Goal: Browse casually: Explore the website without a specific task or goal

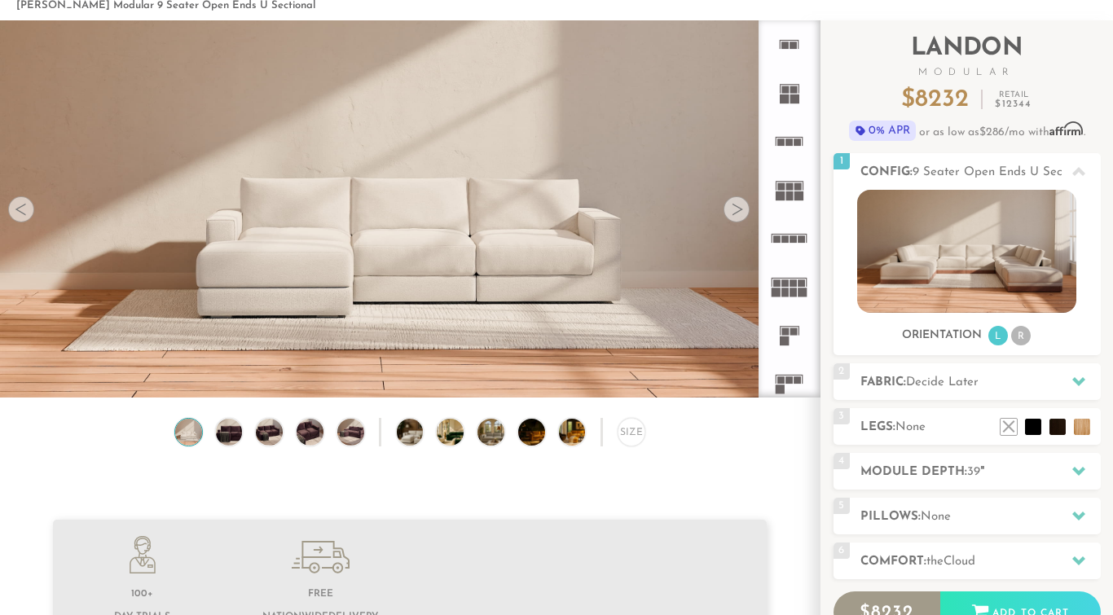
scroll to position [78, 0]
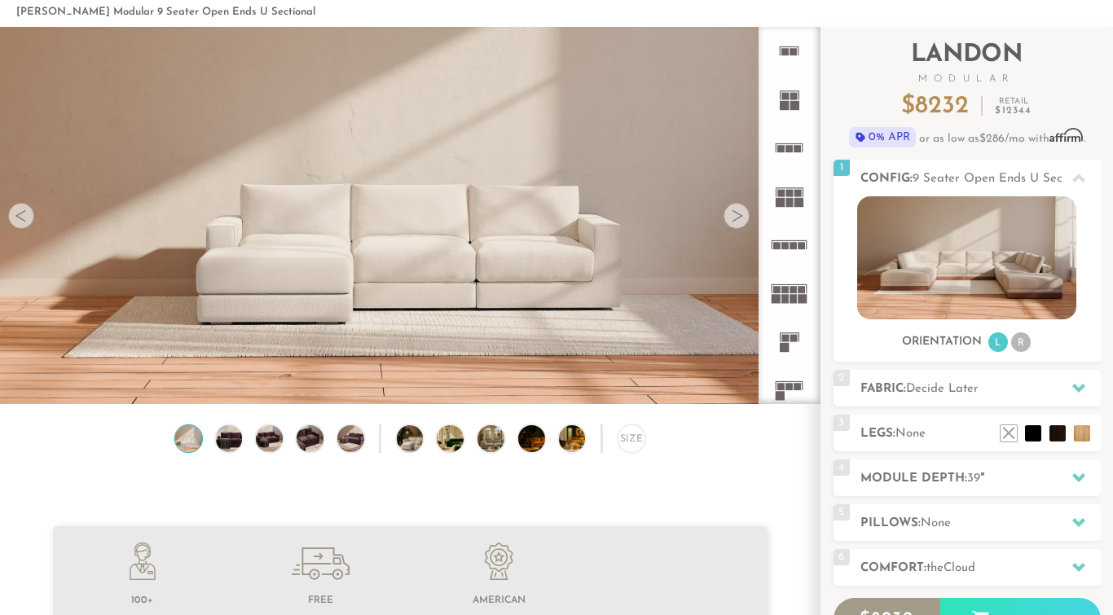
click at [739, 214] on div at bounding box center [736, 216] width 26 height 26
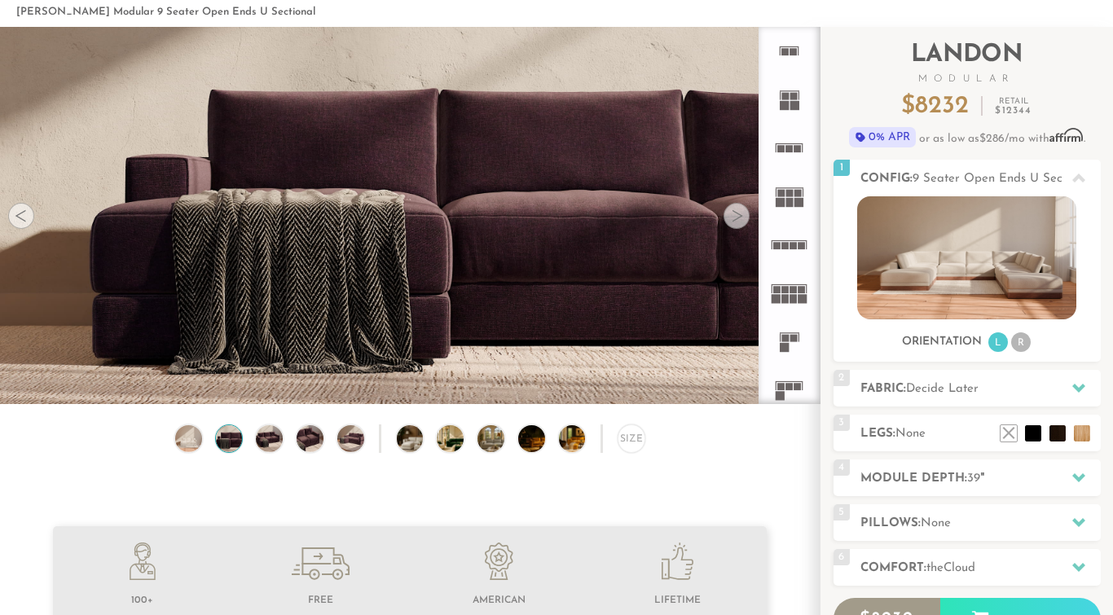
click at [739, 215] on div at bounding box center [736, 216] width 26 height 26
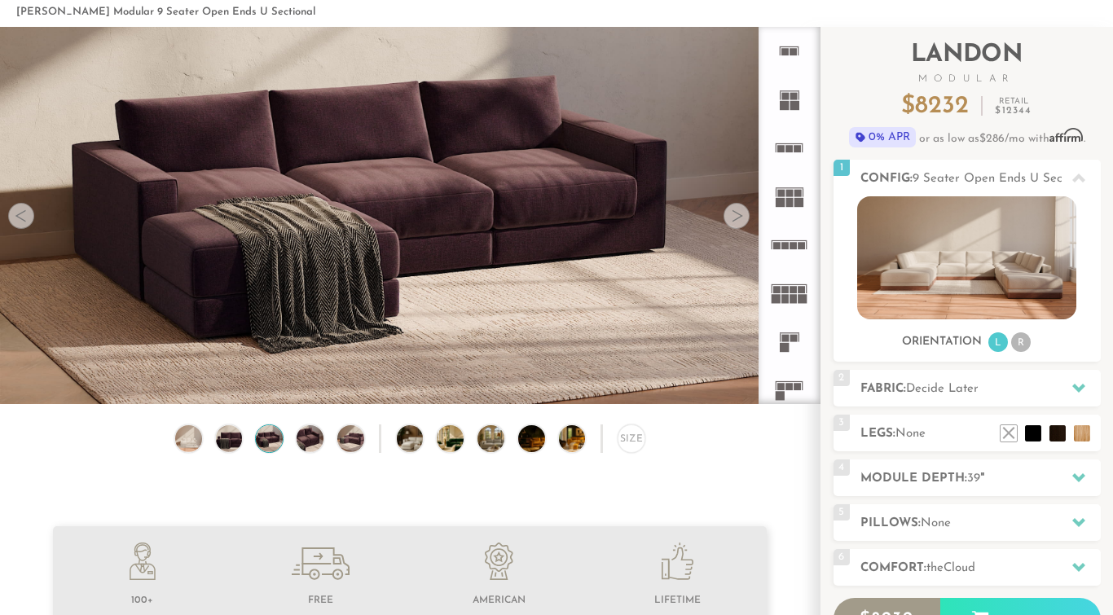
scroll to position [0, 0]
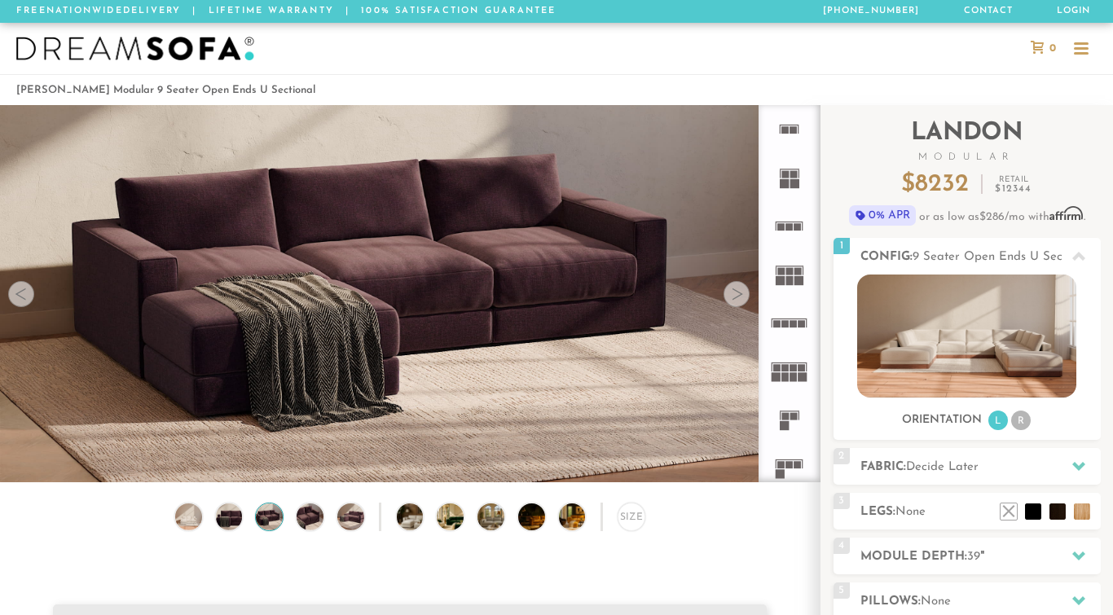
click at [742, 295] on div at bounding box center [736, 294] width 26 height 26
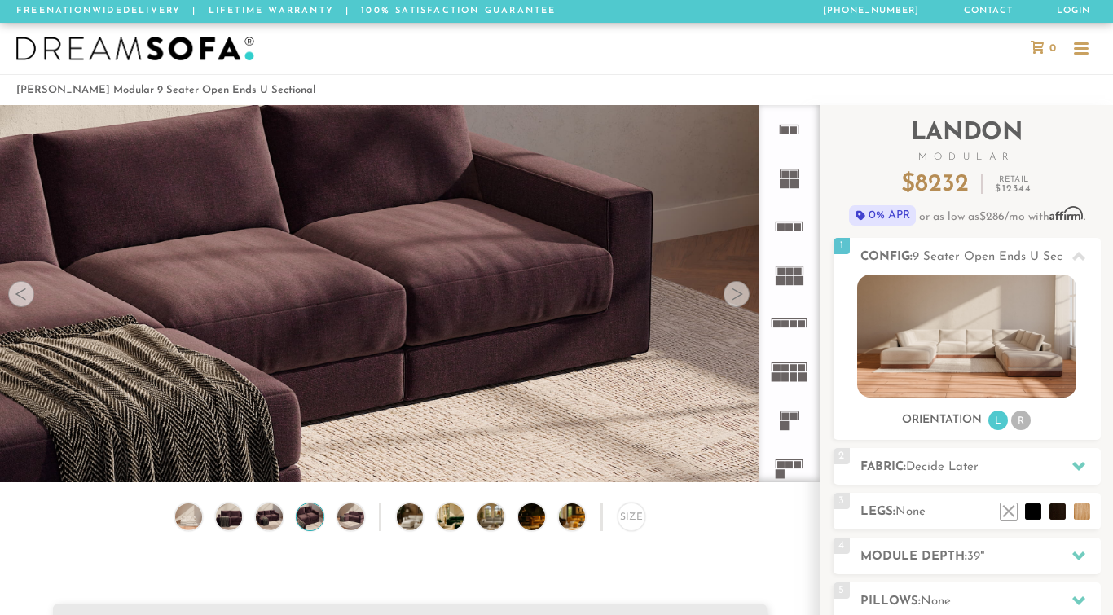
click at [741, 292] on div at bounding box center [736, 294] width 26 height 26
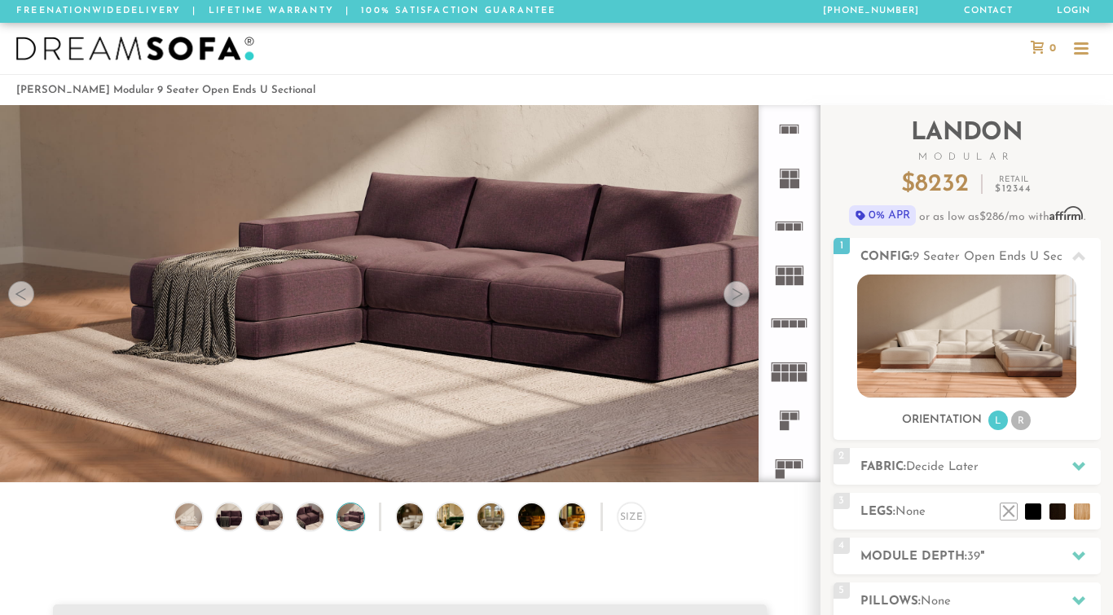
click at [741, 292] on div at bounding box center [736, 294] width 26 height 26
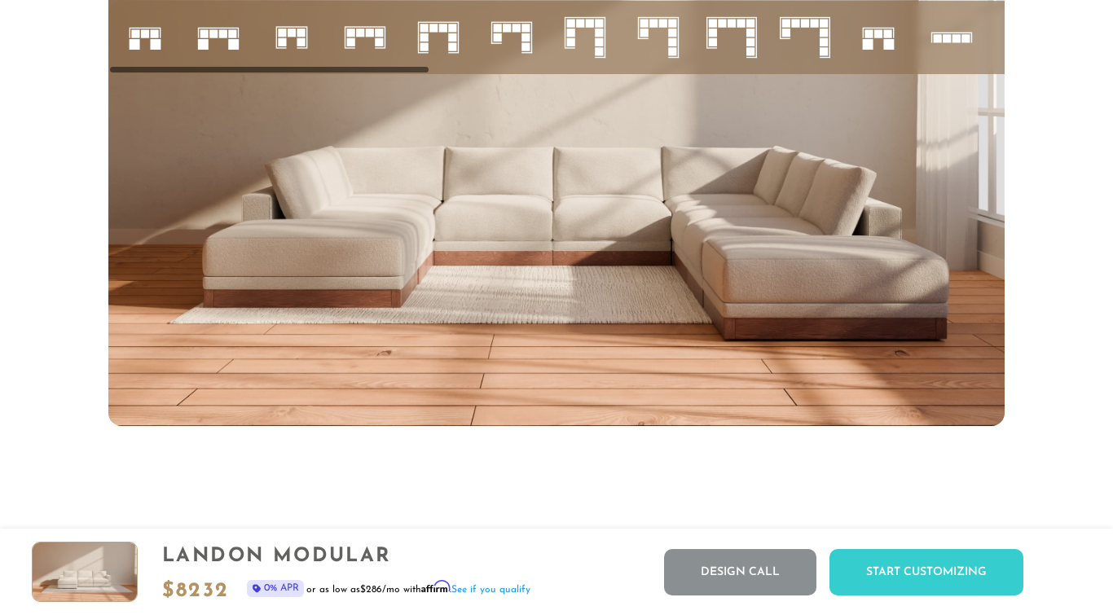
scroll to position [6301, 0]
click at [795, 284] on img at bounding box center [556, 173] width 896 height 504
click at [818, 27] on icon at bounding box center [804, 36] width 55 height 55
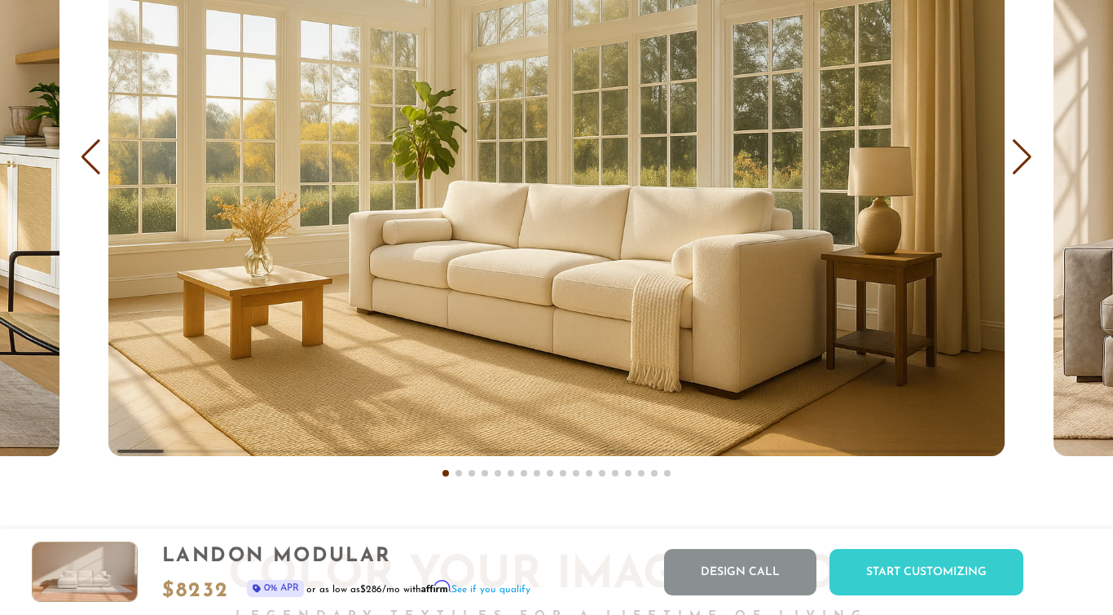
scroll to position [9605, 0]
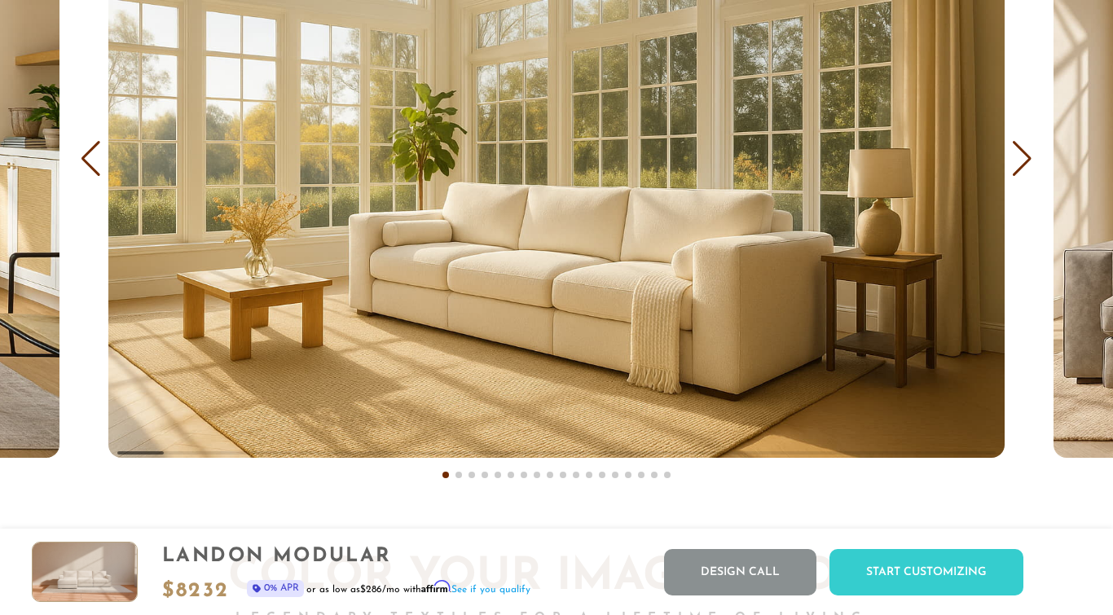
click at [1029, 169] on div "Next slide" at bounding box center [1022, 159] width 22 height 36
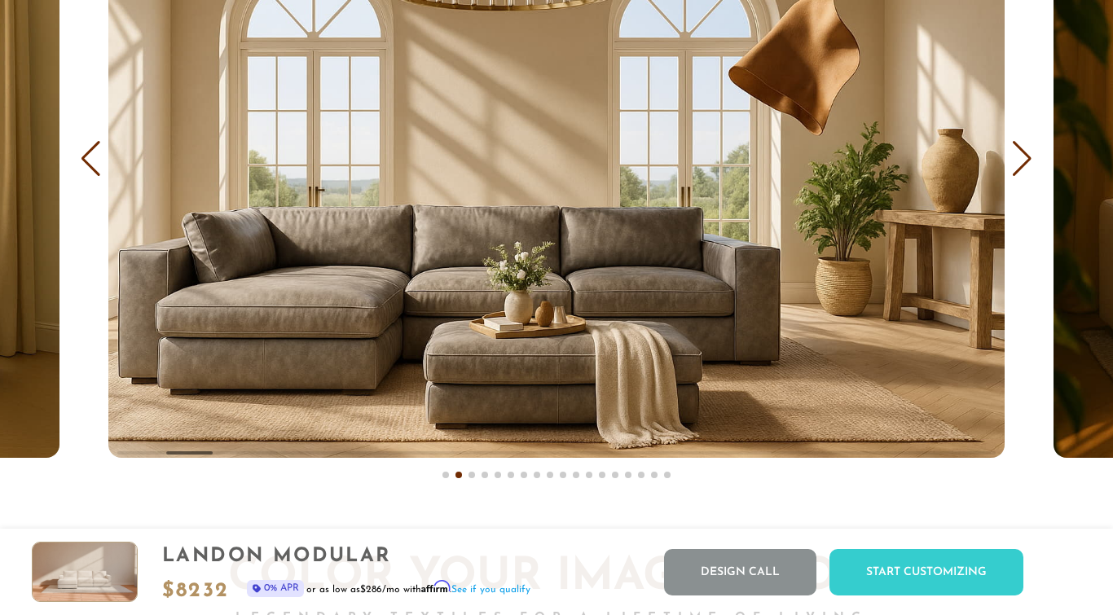
click at [1029, 169] on div "Next slide" at bounding box center [1022, 159] width 22 height 36
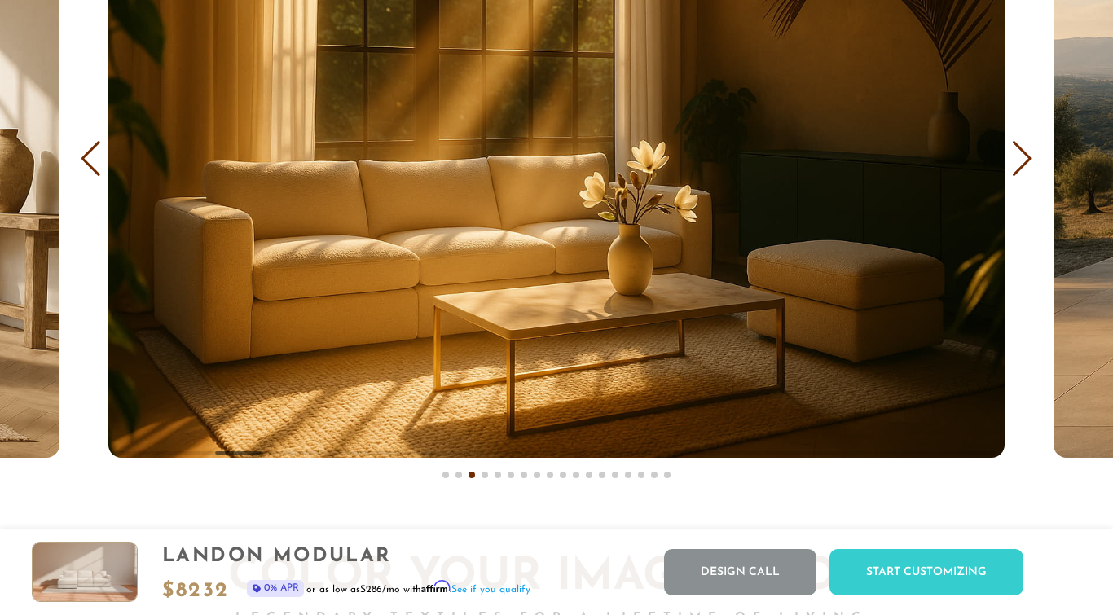
click at [1029, 169] on div "Next slide" at bounding box center [1022, 159] width 22 height 36
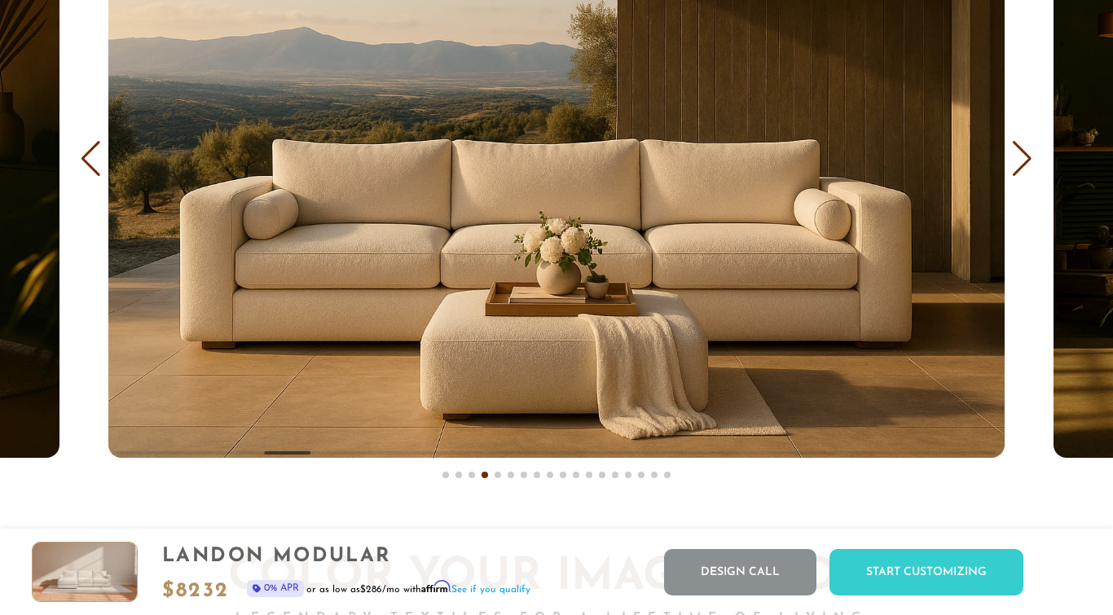
click at [1029, 169] on div "Next slide" at bounding box center [1022, 159] width 22 height 36
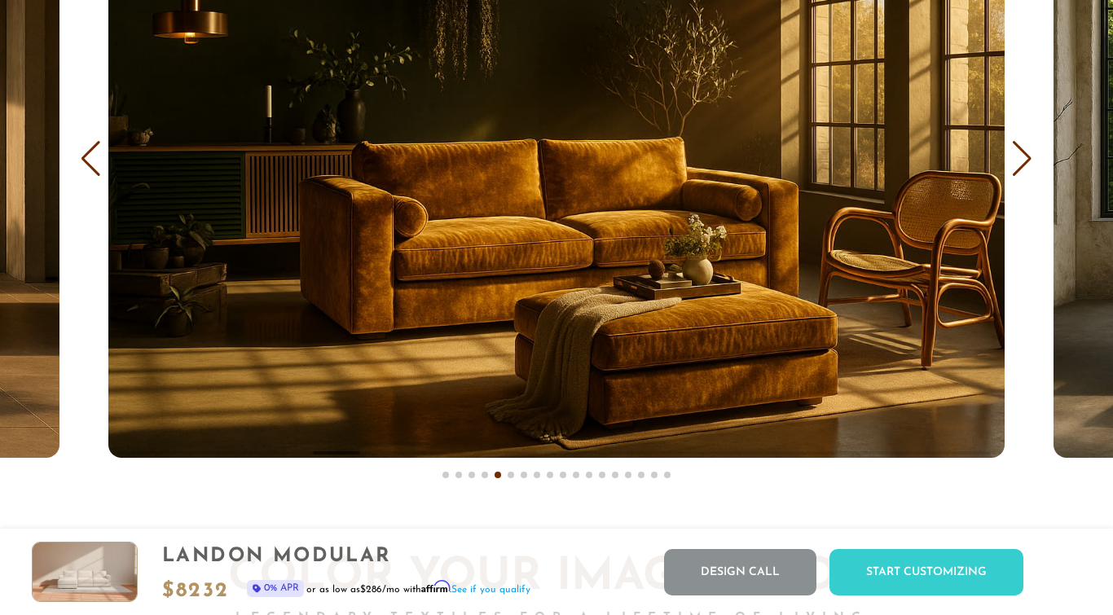
click at [1029, 169] on div "Next slide" at bounding box center [1022, 159] width 22 height 36
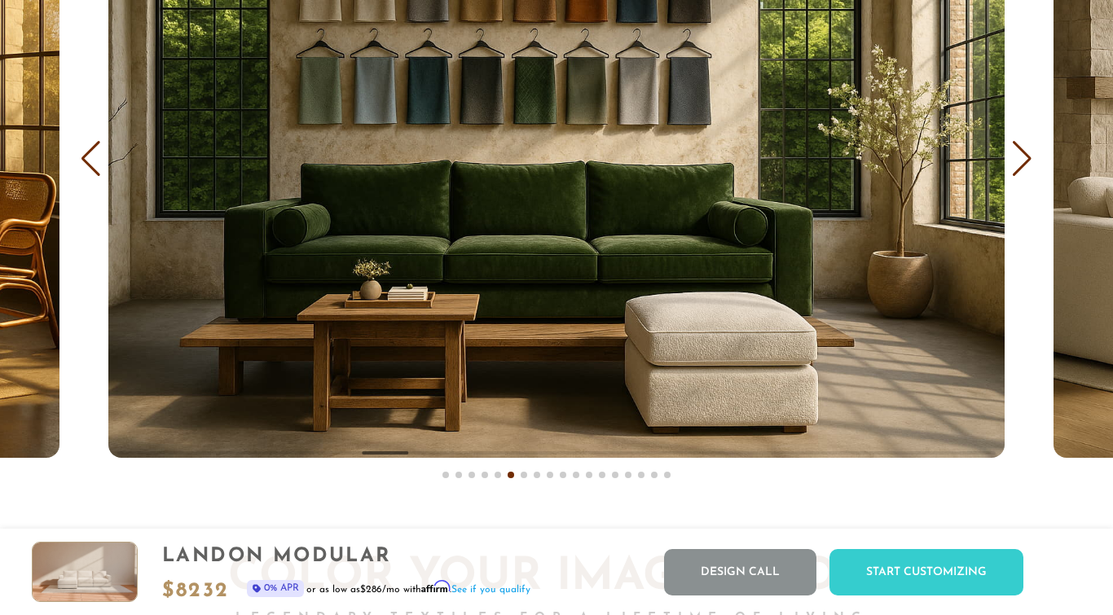
click at [1028, 169] on div "Next slide" at bounding box center [1022, 159] width 22 height 36
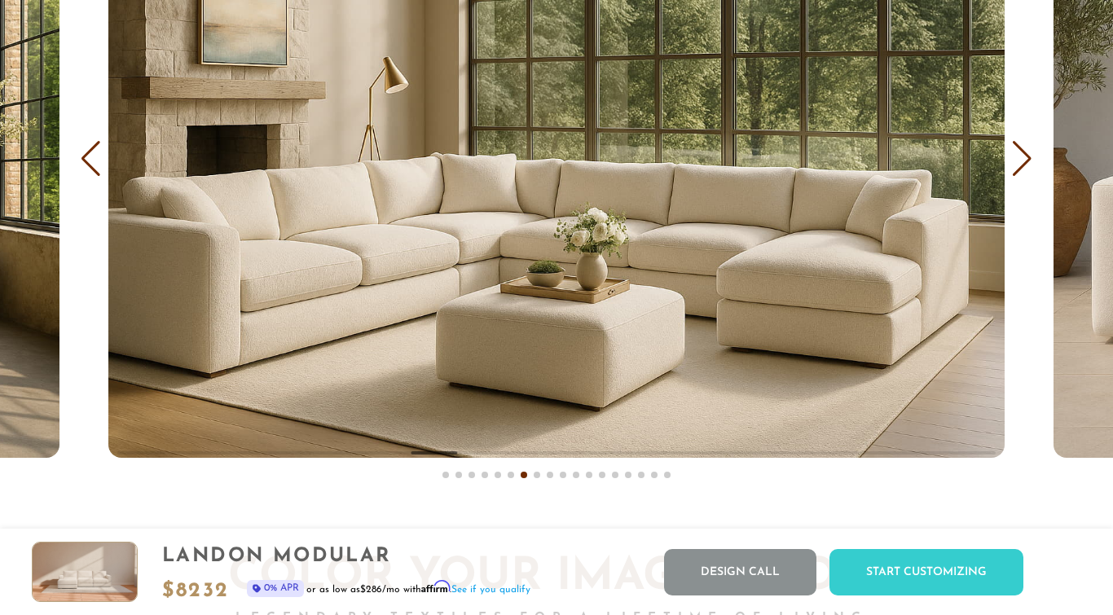
click at [1028, 169] on div "Next slide" at bounding box center [1022, 159] width 22 height 36
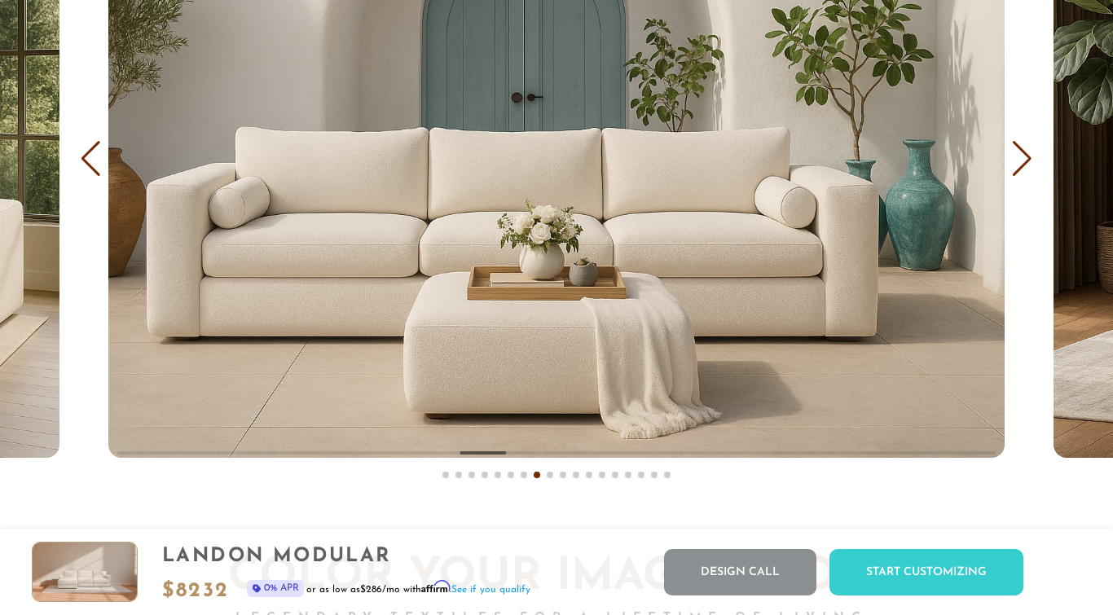
click at [91, 169] on div "Previous slide" at bounding box center [91, 159] width 22 height 36
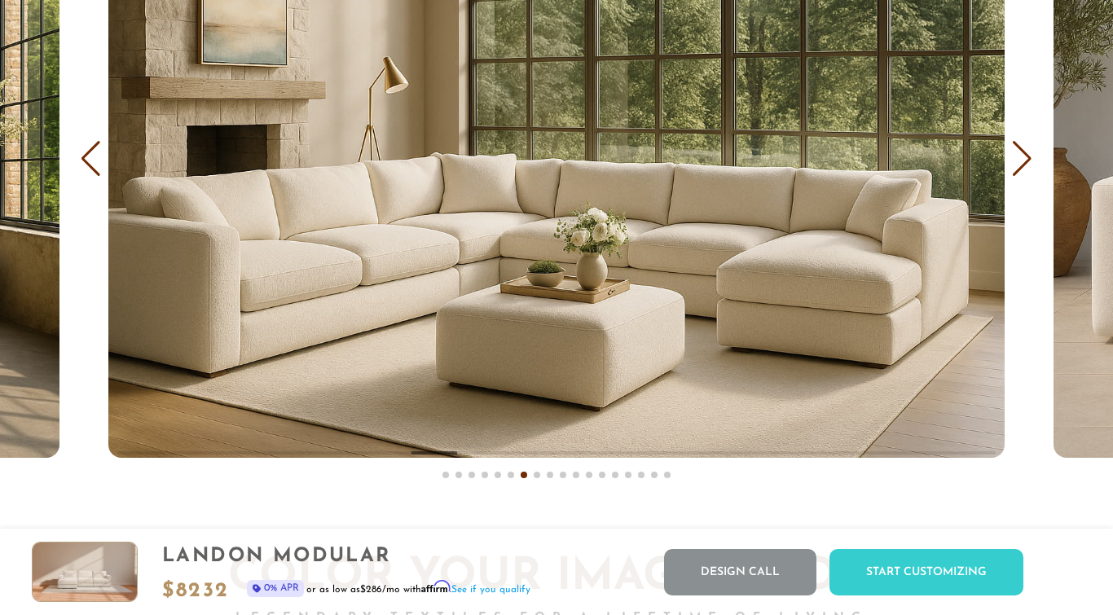
click at [670, 208] on img "7 / 18" at bounding box center [556, 158] width 896 height 597
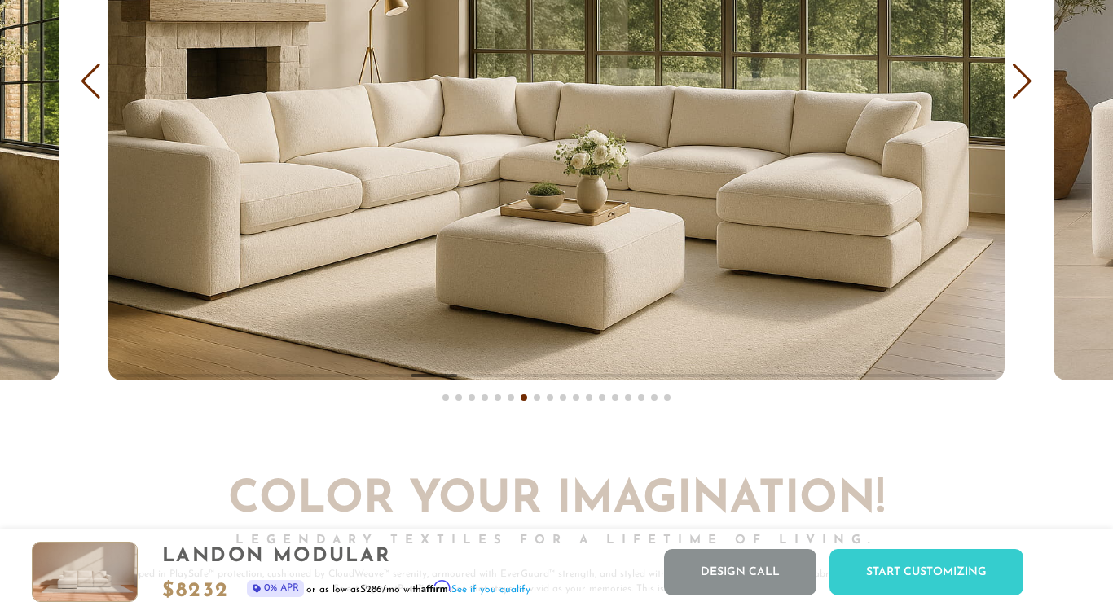
click at [586, 182] on img "7 / 18" at bounding box center [556, 81] width 896 height 597
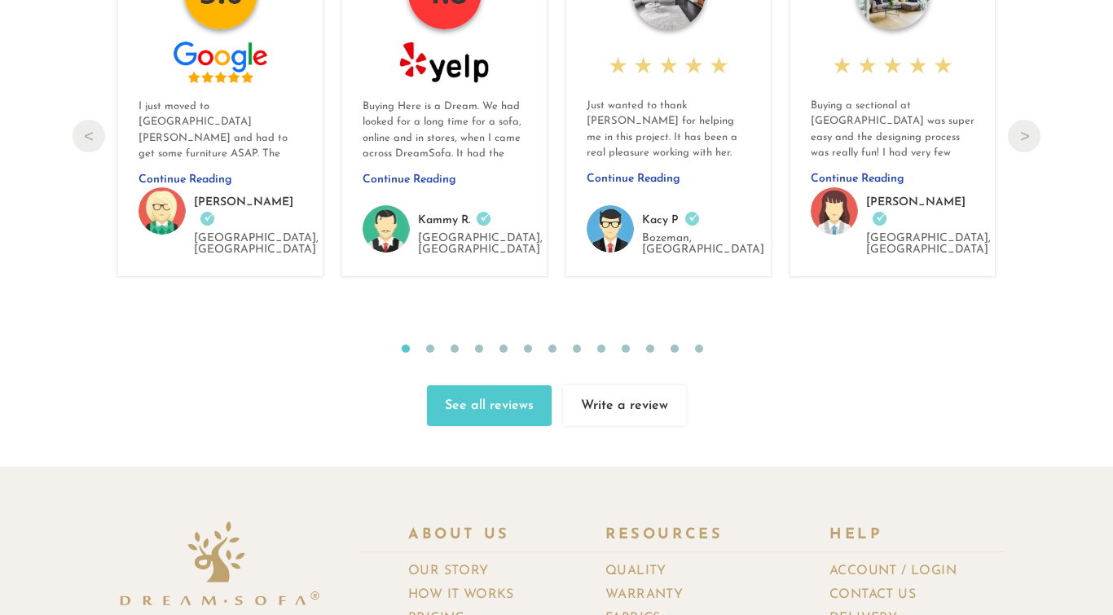
scroll to position [17012, 0]
